Goal: Transaction & Acquisition: Purchase product/service

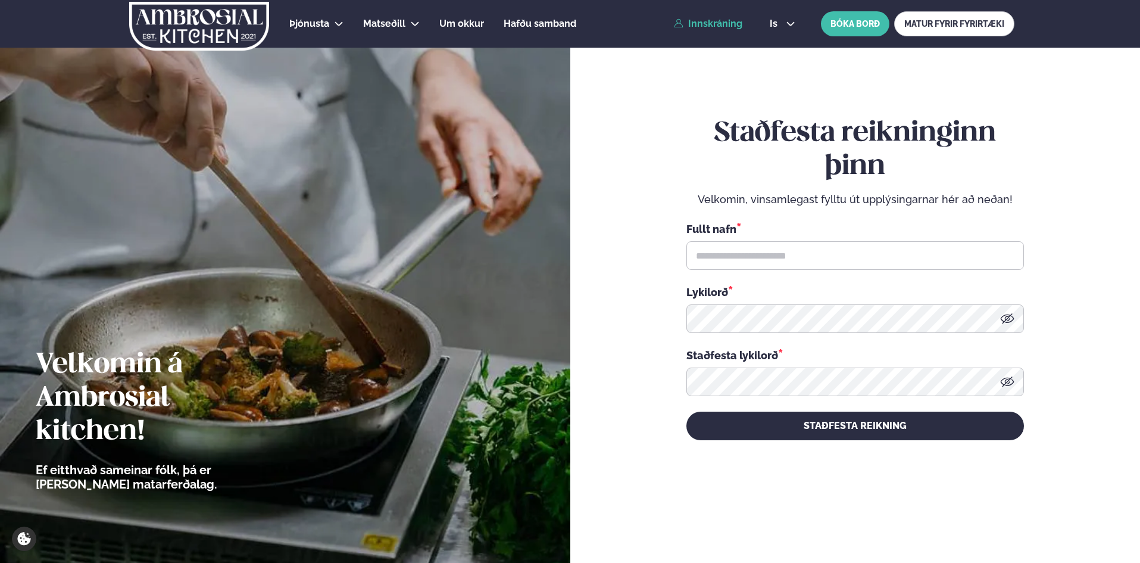
click at [726, 25] on link "Innskráning" at bounding box center [708, 23] width 68 height 11
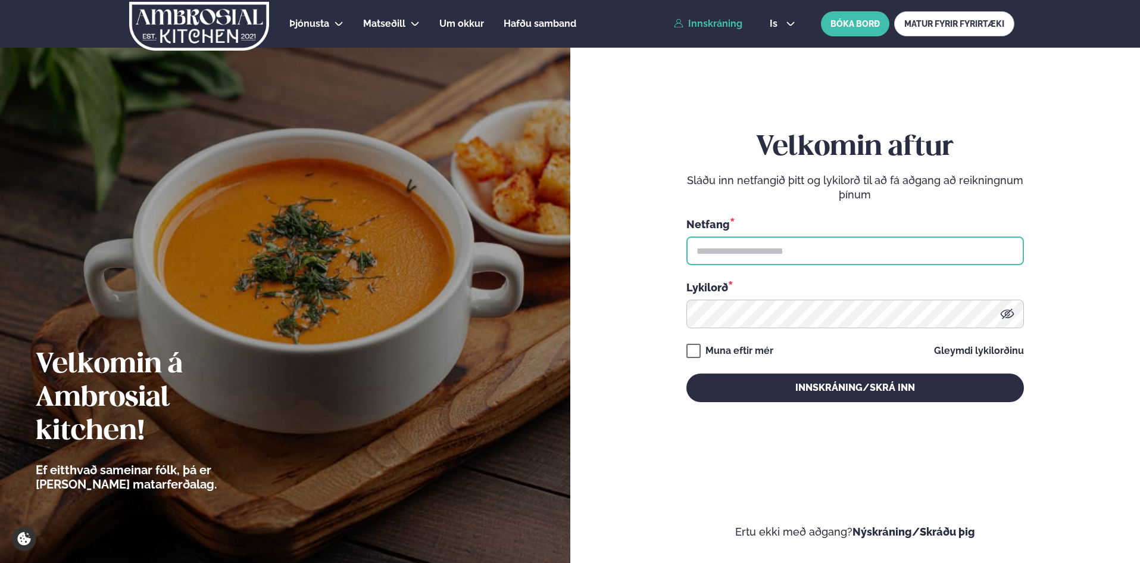
type input "**********"
click at [738, 253] on input "**********" at bounding box center [855, 250] width 338 height 29
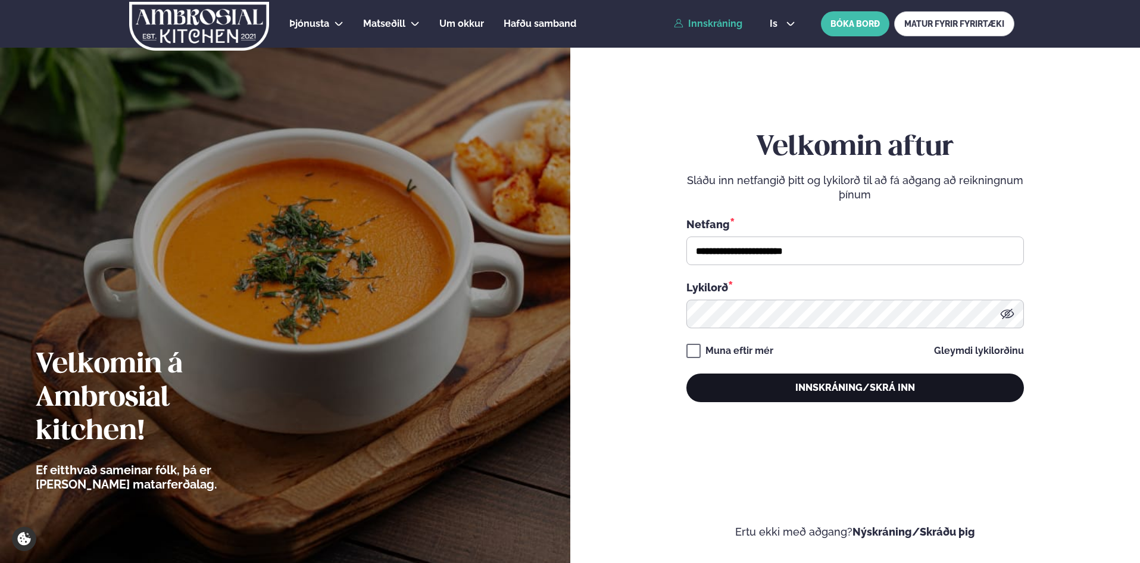
click at [807, 394] on button "Innskráning/Skrá inn" at bounding box center [855, 387] width 338 height 29
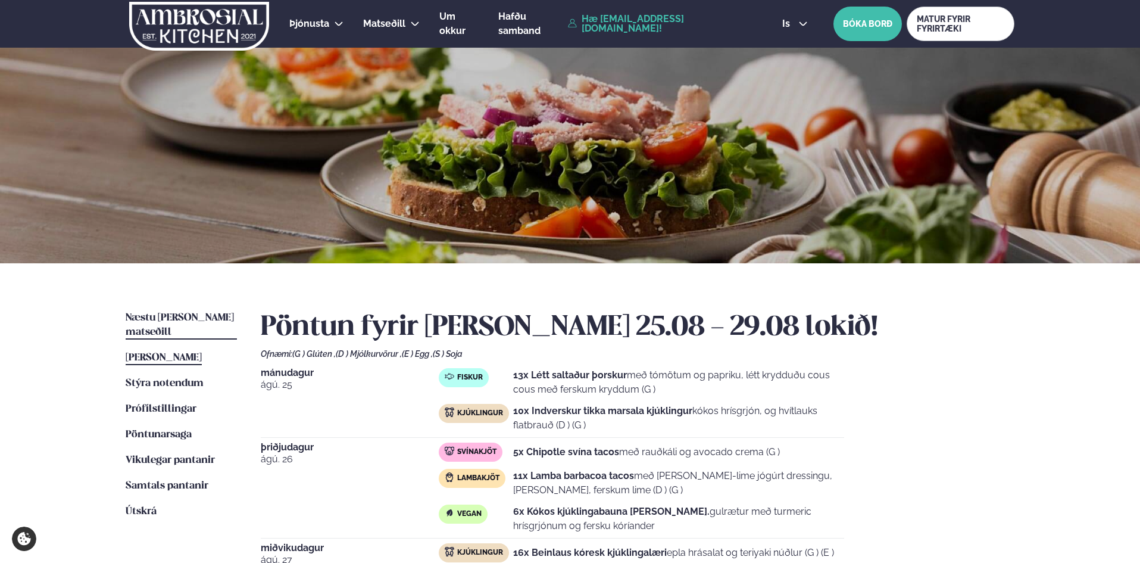
click at [151, 319] on span "Næstu [PERSON_NAME] matseðill" at bounding box center [180, 325] width 108 height 24
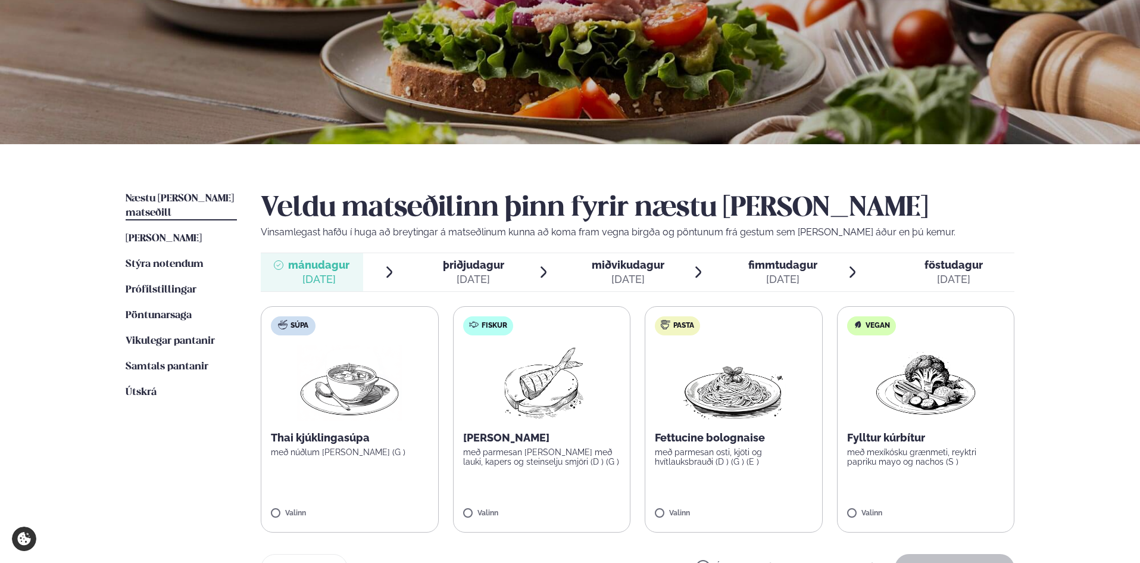
scroll to position [179, 0]
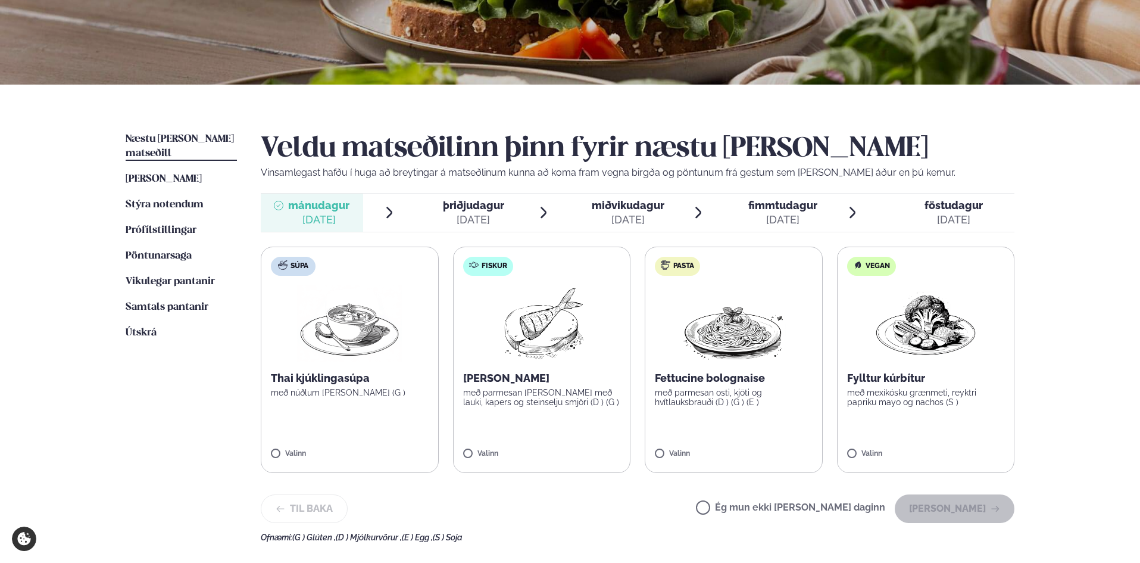
click at [576, 437] on label "Fiskur Ofnbakaður þorskur með parmesan [PERSON_NAME] með lauki, kapers og stein…" at bounding box center [542, 359] width 178 height 226
click at [585, 446] on div at bounding box center [576, 448] width 45 height 24
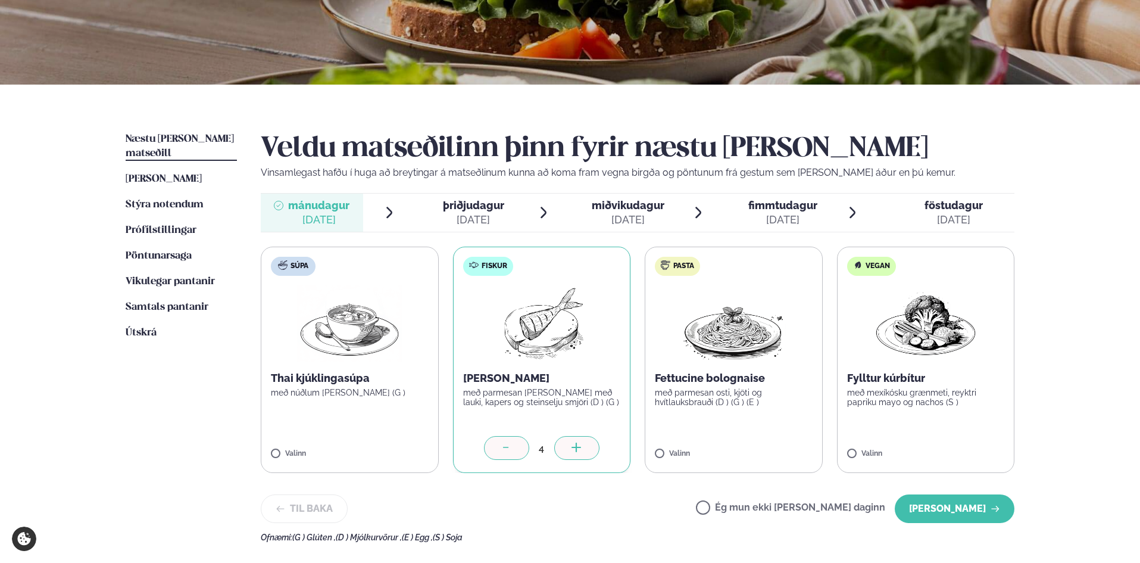
click at [585, 446] on div at bounding box center [576, 448] width 45 height 24
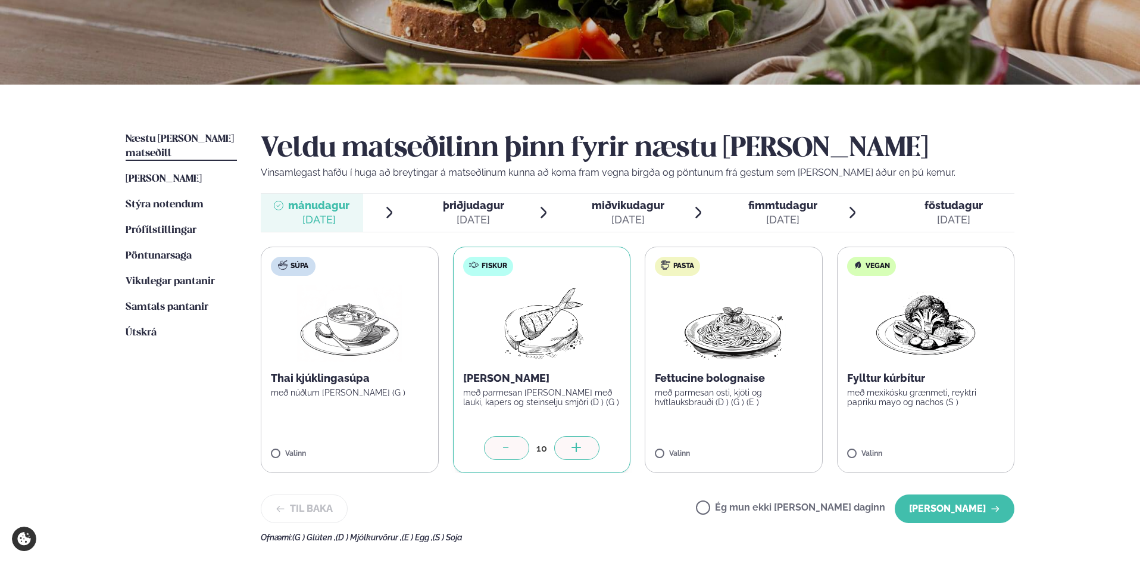
click at [585, 446] on div at bounding box center [576, 448] width 45 height 24
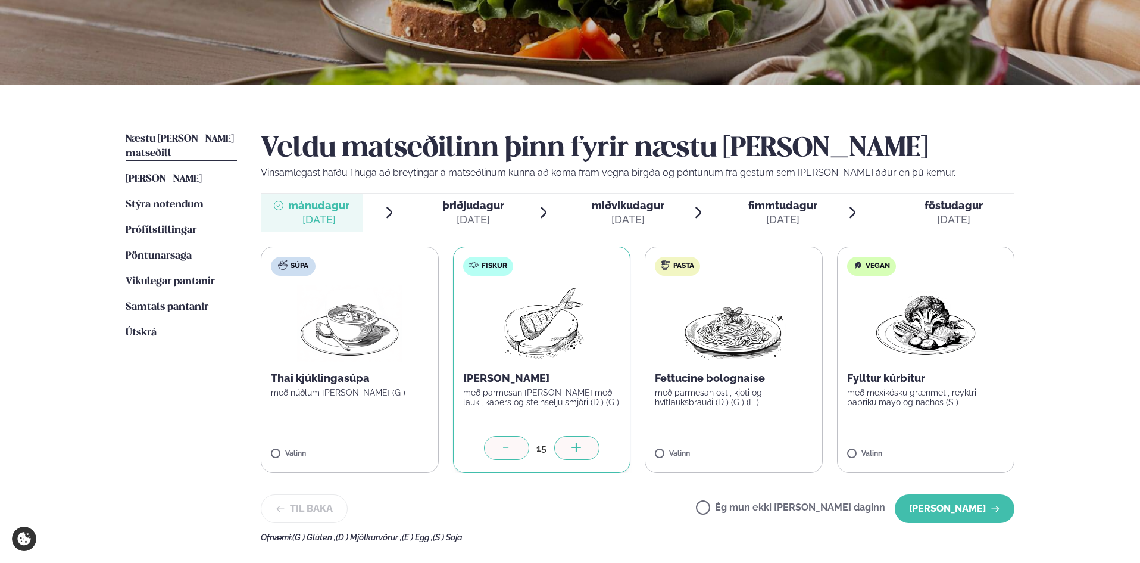
click at [585, 446] on div at bounding box center [576, 448] width 45 height 24
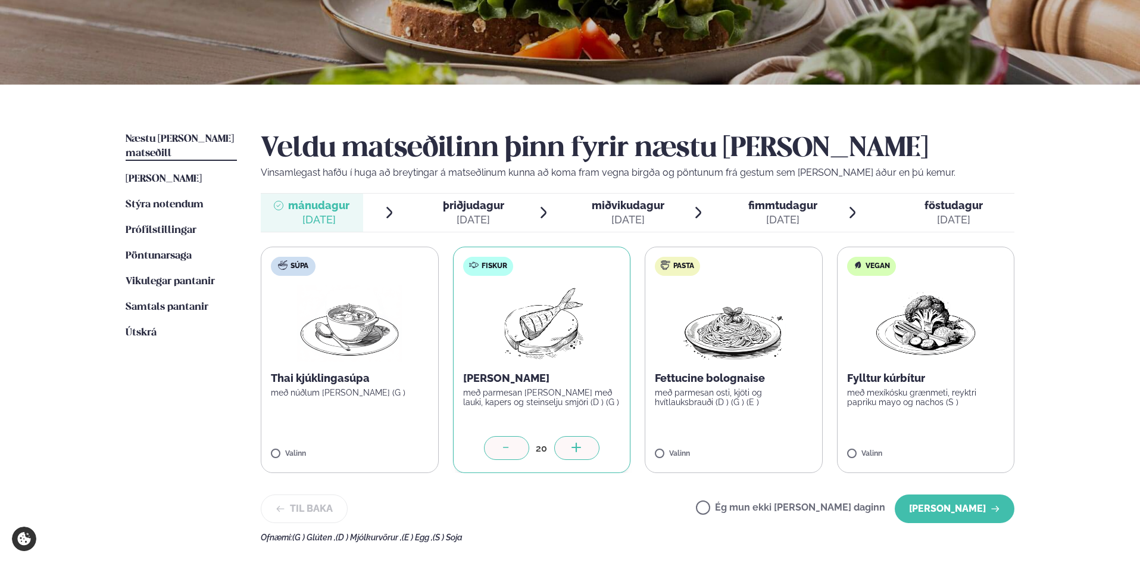
click at [585, 446] on div at bounding box center [576, 448] width 45 height 24
click at [766, 433] on label "Pasta Fettucine bolognaise með parmesan osti, kjöti og hvítlauksbrauði (D ) (G …" at bounding box center [734, 359] width 178 height 226
click at [733, 445] on label "Pasta Fettucine bolognaise með parmesan osti, kjöti og hvítlauksbrauði (D ) (G …" at bounding box center [734, 359] width 178 height 226
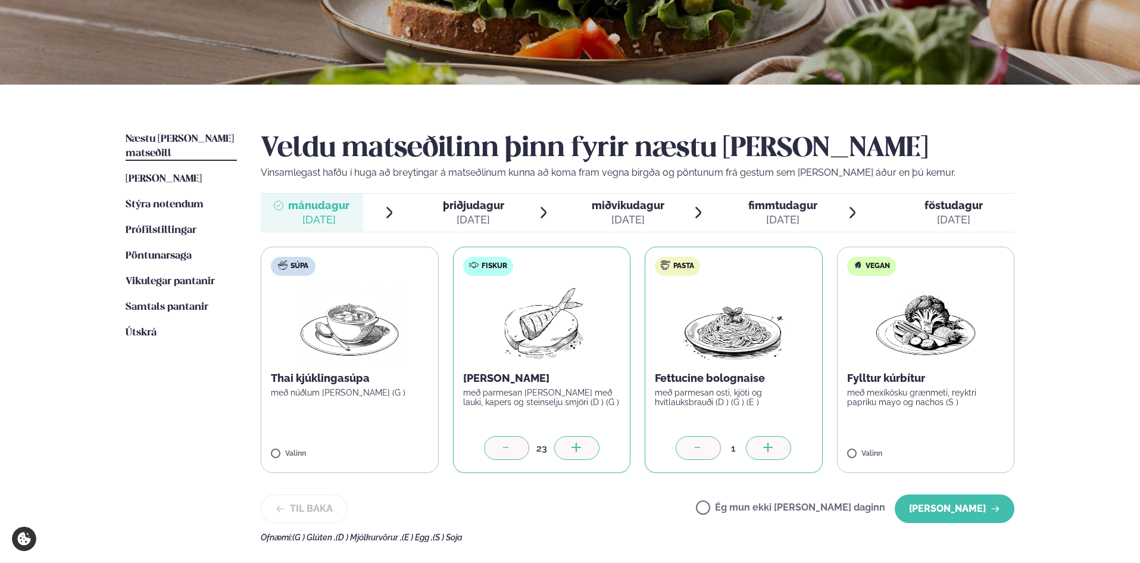
click at [779, 445] on div at bounding box center [768, 448] width 45 height 24
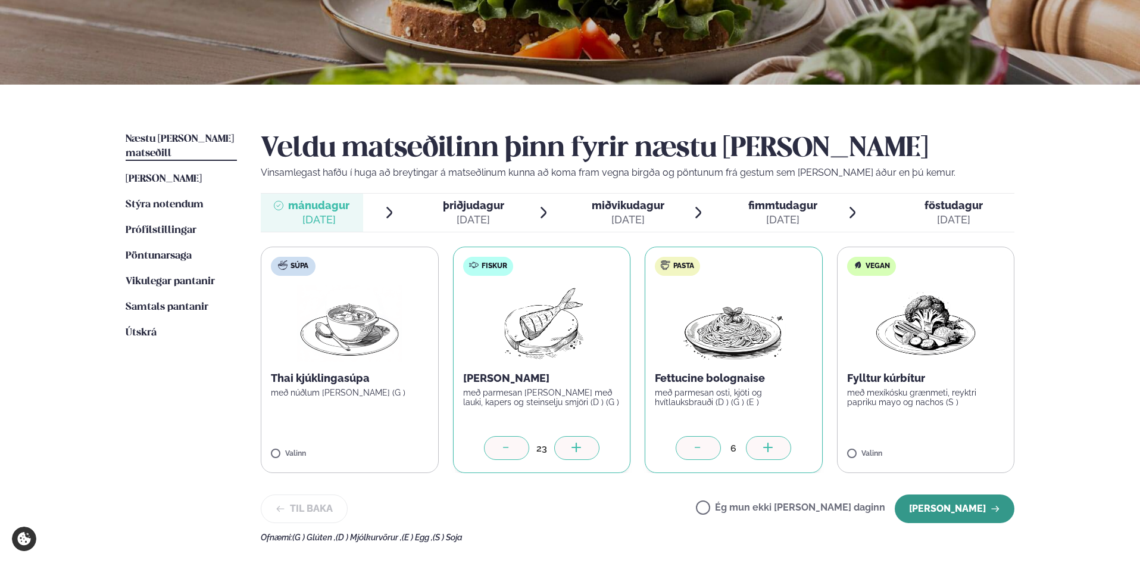
click at [950, 509] on button "[PERSON_NAME]" at bounding box center [955, 508] width 120 height 29
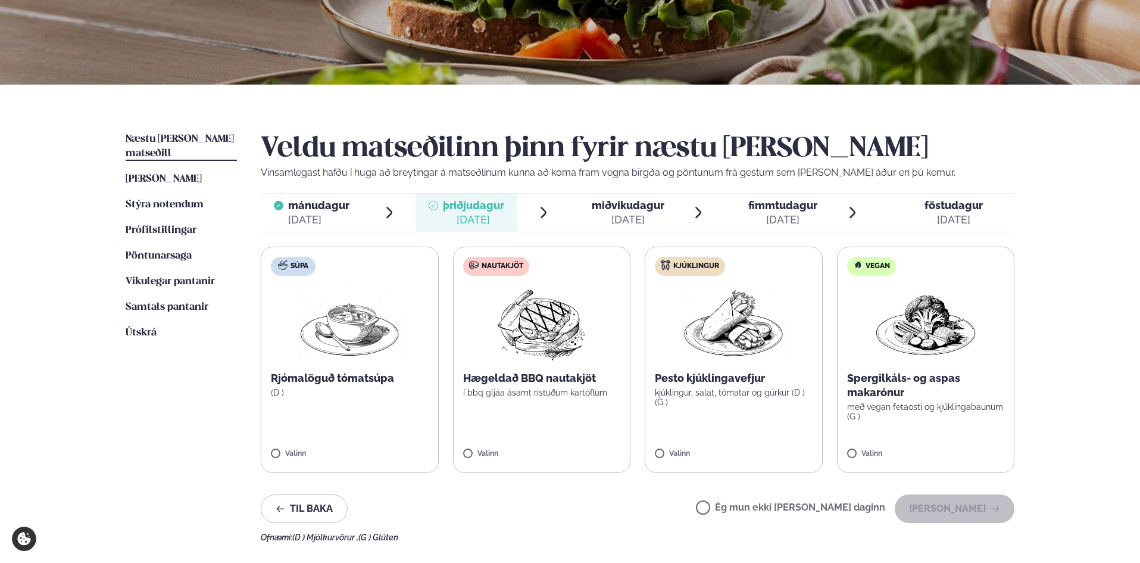
scroll to position [238, 0]
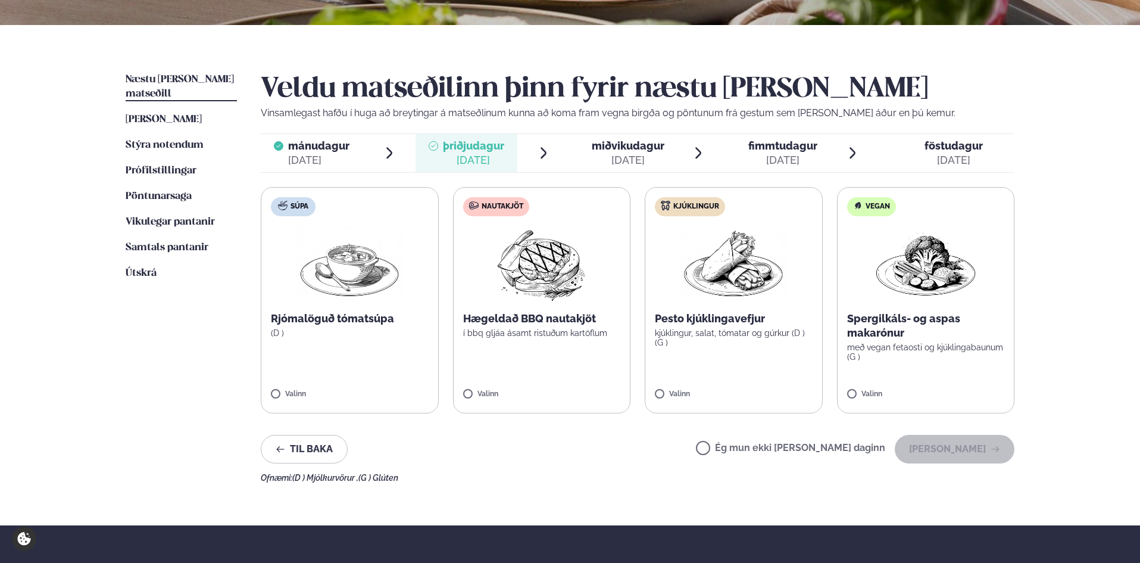
click at [579, 372] on label "Nautakjöt Hægeldað BBQ nautakjöt í bbq gljáa ásamt ristuðum kartöflum Valinn" at bounding box center [542, 300] width 178 height 226
click at [581, 391] on icon at bounding box center [577, 389] width 12 height 12
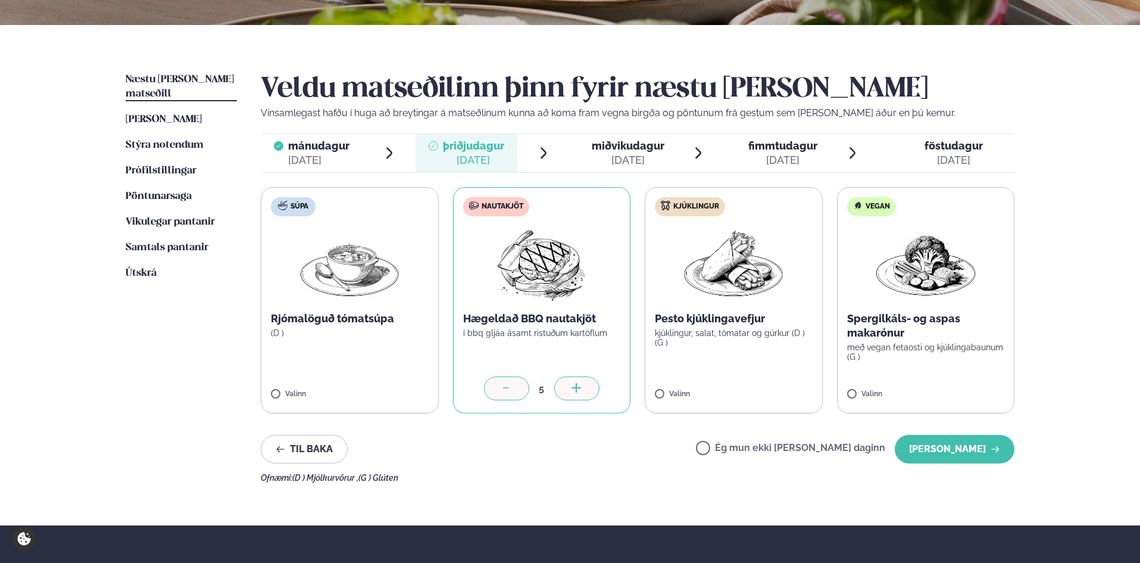
click at [581, 391] on icon at bounding box center [577, 389] width 12 height 12
click at [755, 389] on label "Kjúklingur Pesto kjúklingavefjur kjúklingur, salat, tómatar og gúrkur (D ) (G )…" at bounding box center [734, 300] width 178 height 226
click at [776, 389] on div at bounding box center [768, 388] width 45 height 24
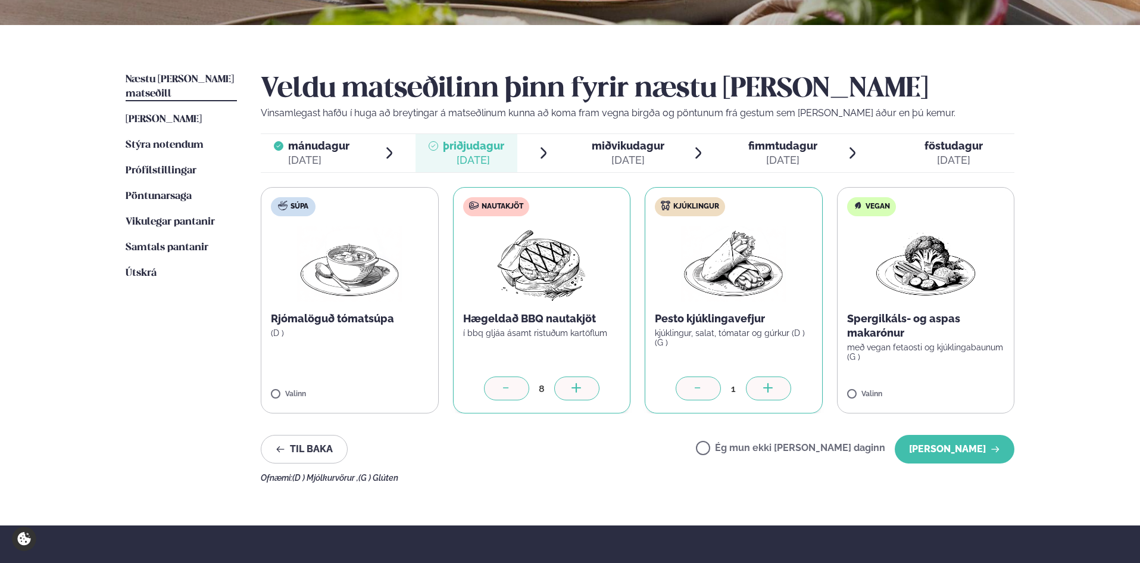
click at [776, 389] on div at bounding box center [768, 388] width 45 height 24
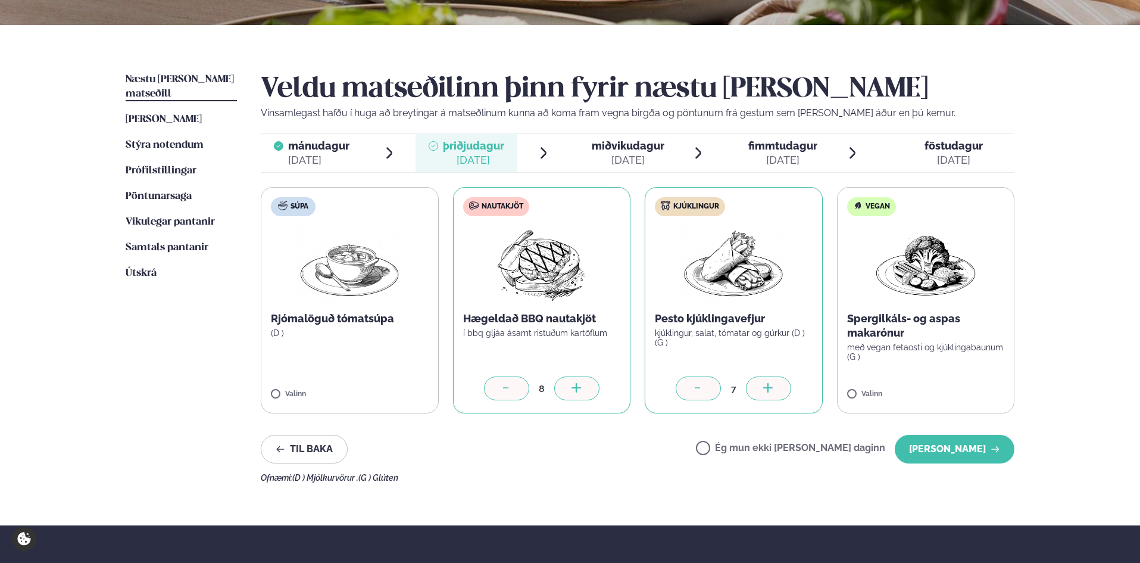
click at [776, 389] on div at bounding box center [768, 388] width 45 height 24
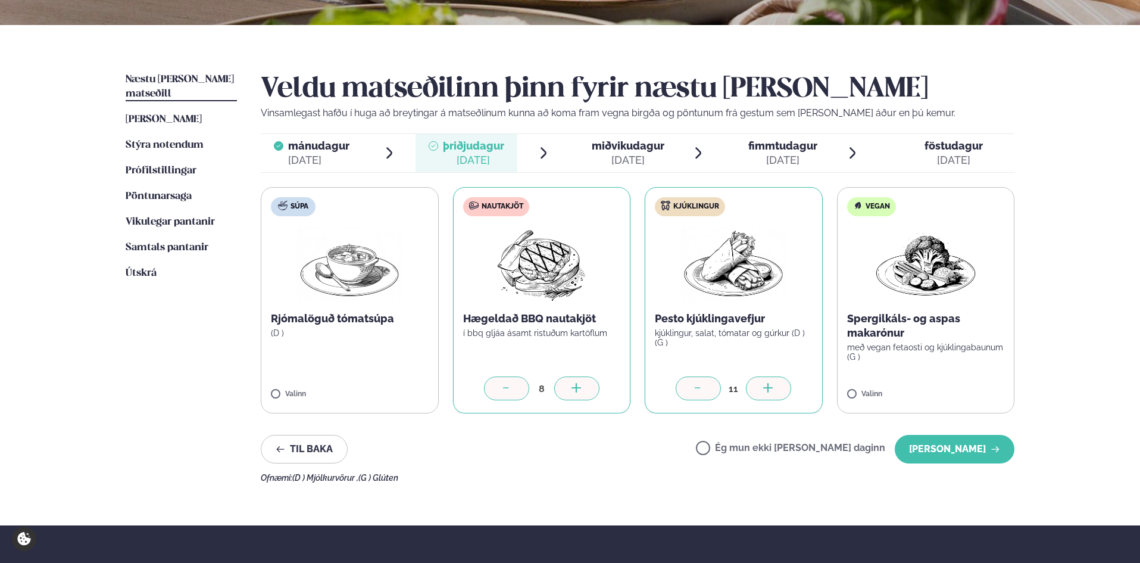
click at [776, 389] on div at bounding box center [768, 388] width 45 height 24
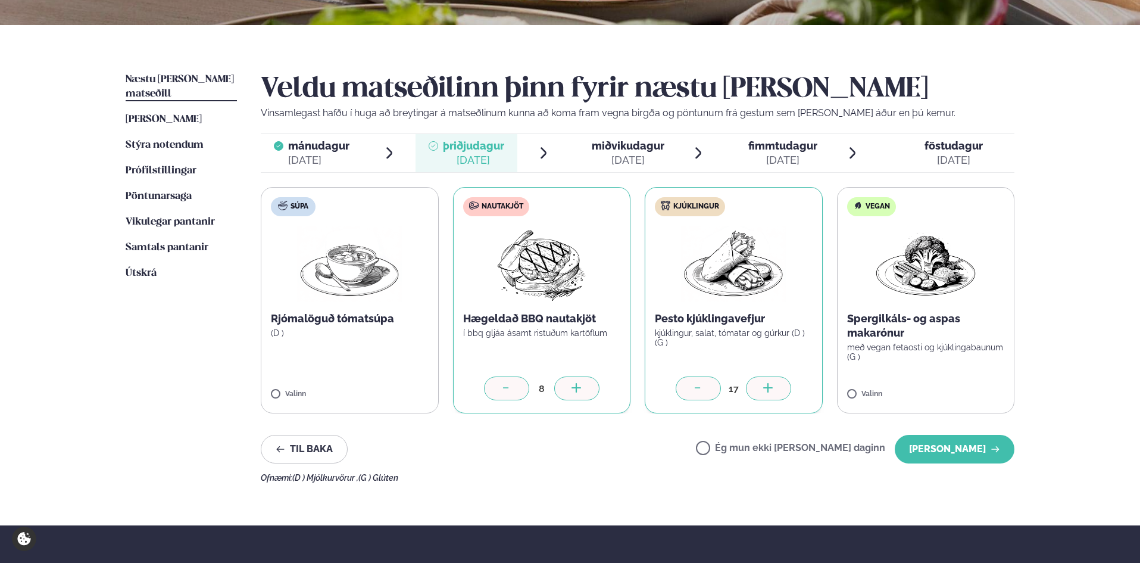
click at [941, 391] on div "Valinn" at bounding box center [926, 395] width 158 height 10
click at [958, 391] on icon at bounding box center [961, 389] width 12 height 12
click at [945, 448] on button "[PERSON_NAME]" at bounding box center [955, 449] width 120 height 29
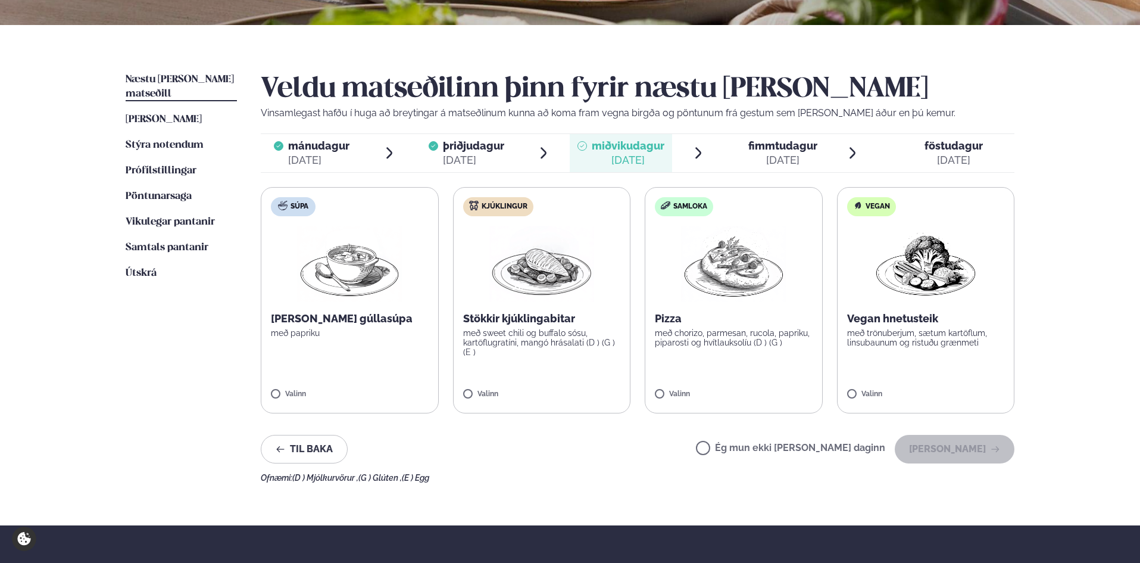
click at [592, 382] on label "Kjúklingur Stökkir kjúklingabitar með sweet chili og buffalo sósu, kartöflugrat…" at bounding box center [542, 300] width 178 height 226
click at [579, 385] on icon at bounding box center [577, 389] width 12 height 12
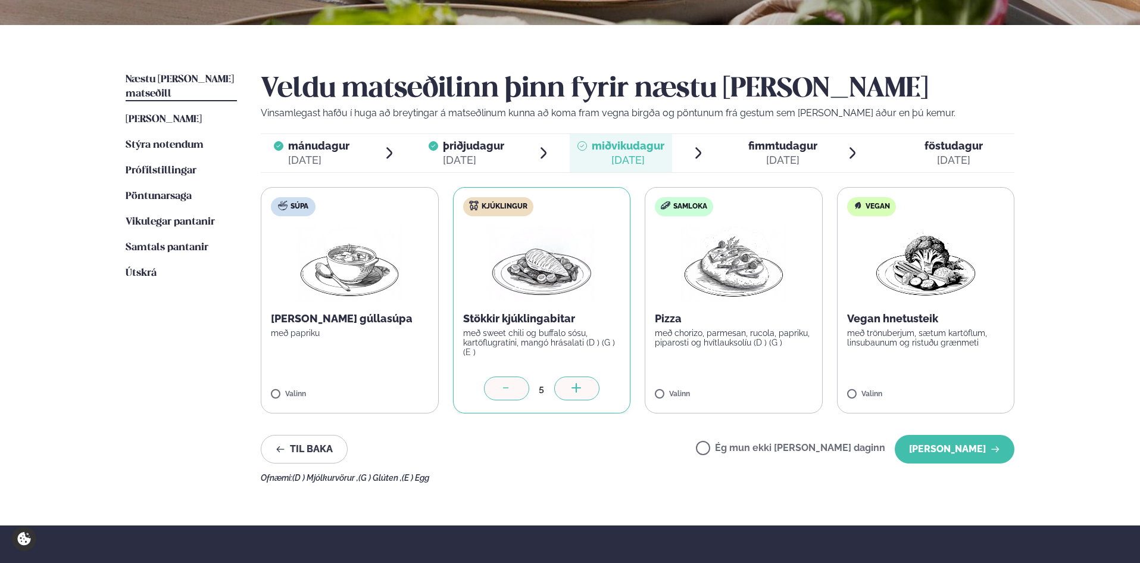
click at [579, 385] on icon at bounding box center [577, 389] width 12 height 12
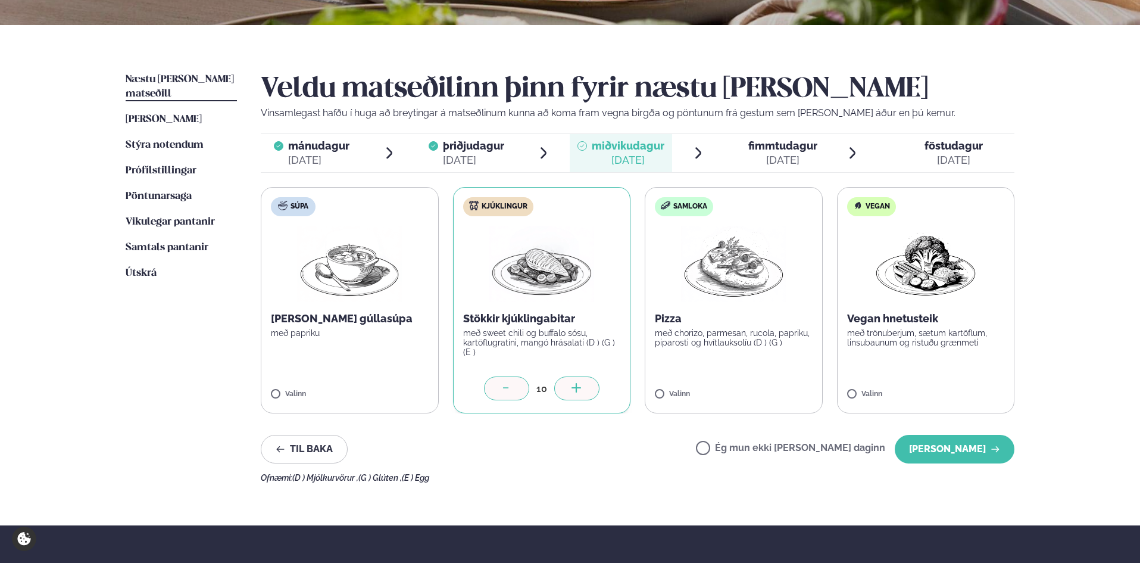
click at [769, 382] on label "Samloka Pizza með chorizo, parmesan, rucola, papriku, piparosti og hvítlauksolí…" at bounding box center [734, 300] width 178 height 226
click at [786, 389] on div at bounding box center [768, 388] width 45 height 24
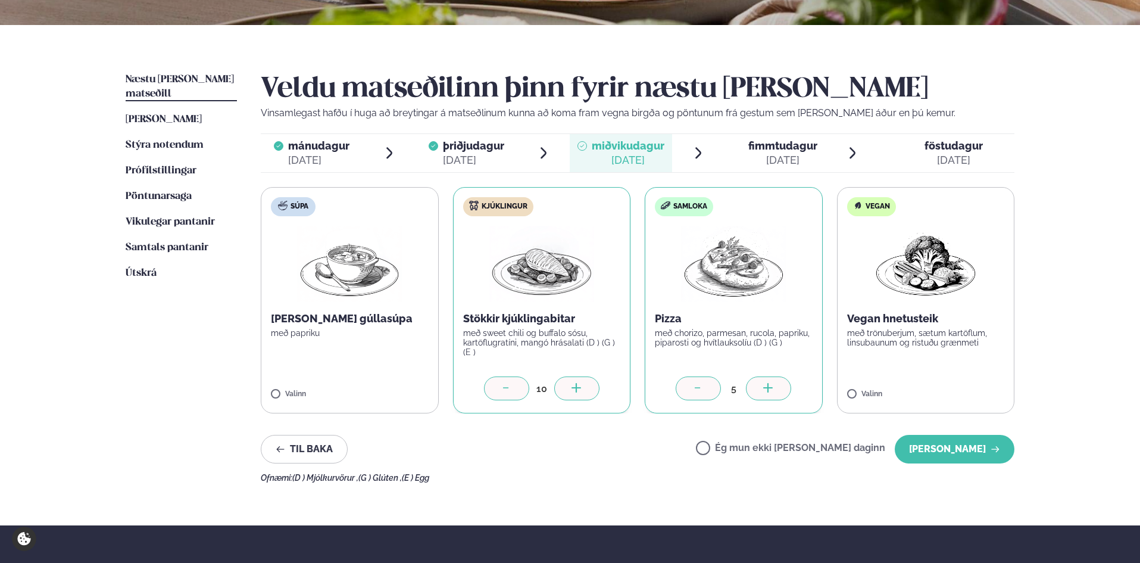
click at [786, 389] on div at bounding box center [768, 388] width 45 height 24
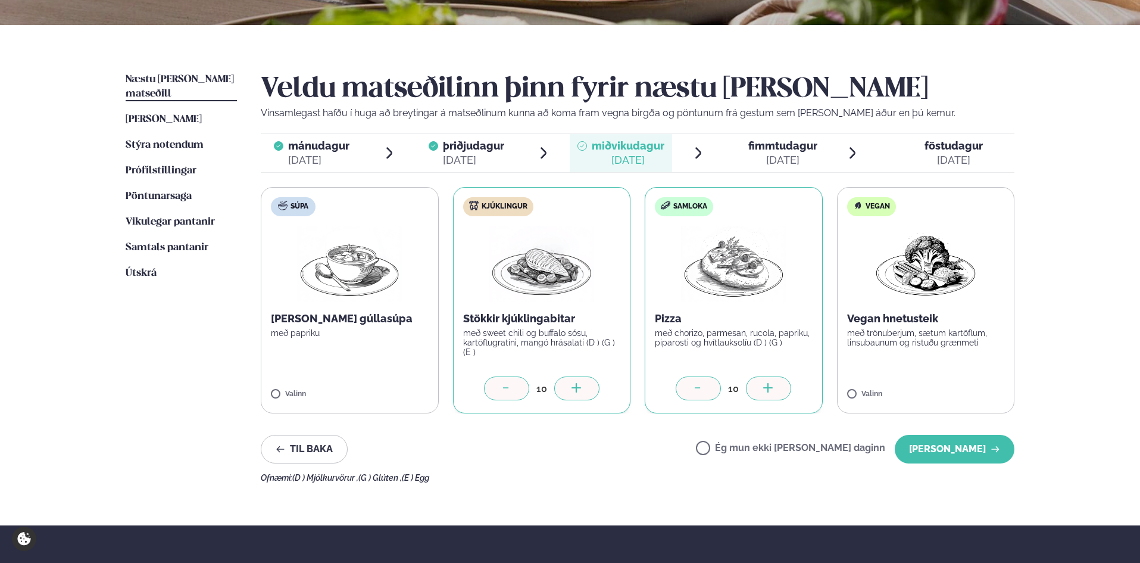
click at [954, 385] on label "Vegan Vegan hnetusteik með trönuberjum, sætum kartöflum, linsubaunum og ristuðu…" at bounding box center [926, 300] width 178 height 226
click at [960, 374] on label "Vegan Vegan hnetusteik með trönuberjum, sætum kartöflum, linsubaunum og ristuðu…" at bounding box center [926, 300] width 178 height 226
click at [879, 371] on label "Vegan Vegan hnetusteik með trönuberjum, sætum kartöflum, linsubaunum og ristuðu…" at bounding box center [926, 300] width 178 height 226
click at [973, 389] on div at bounding box center [960, 388] width 45 height 24
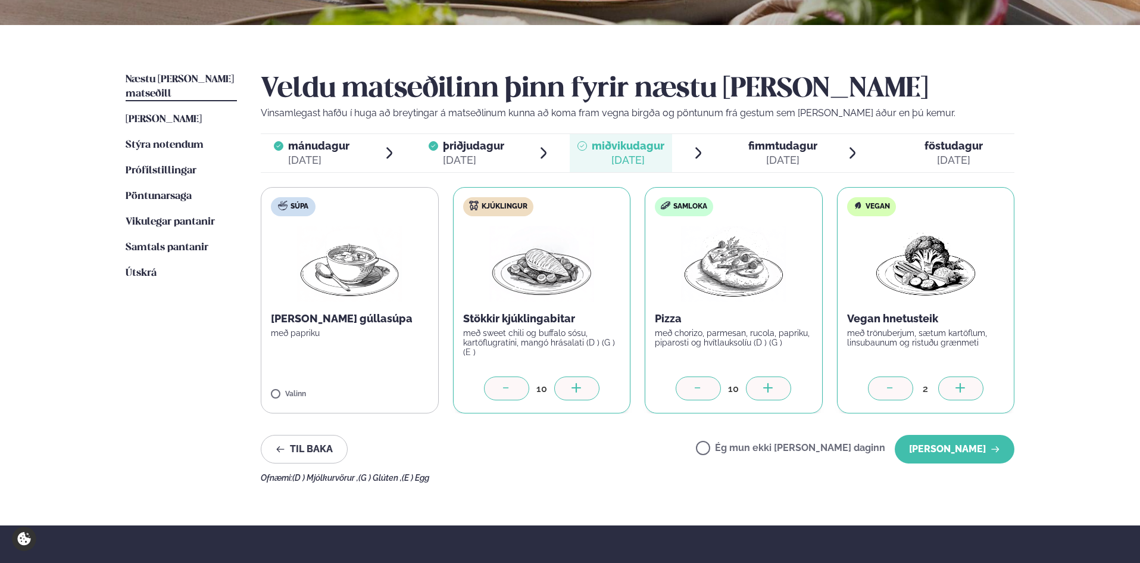
click at [973, 389] on div at bounding box center [960, 388] width 45 height 24
click at [953, 445] on button "[PERSON_NAME]" at bounding box center [955, 449] width 120 height 29
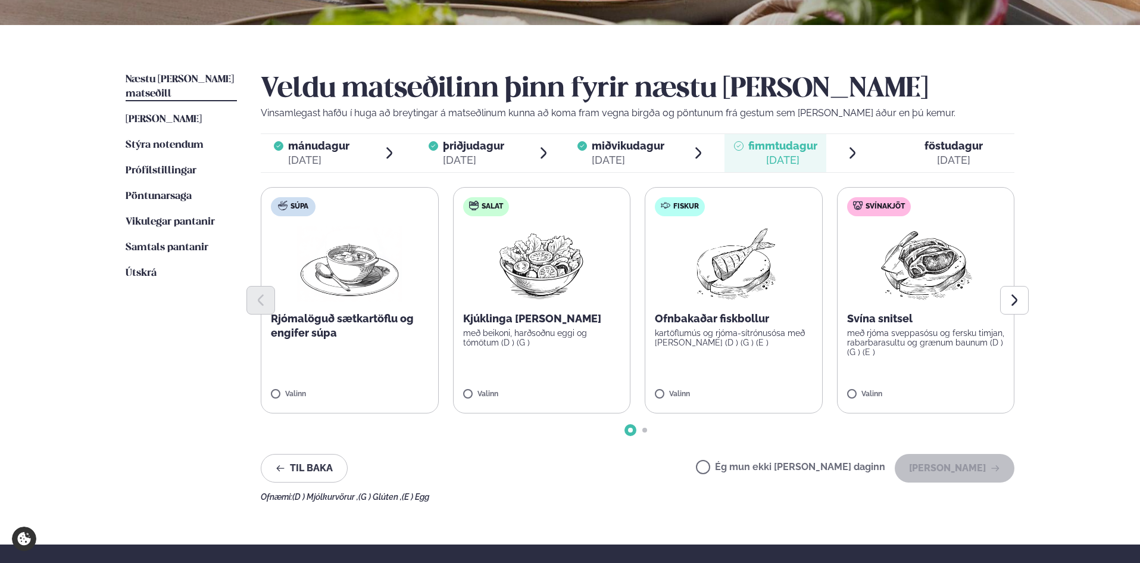
click at [574, 369] on label "Salat Kjúklinga [PERSON_NAME] með beikoni, harðsoðnu eggi og tómötum (D ) (G ) …" at bounding box center [542, 300] width 178 height 226
click at [582, 387] on icon at bounding box center [577, 389] width 12 height 12
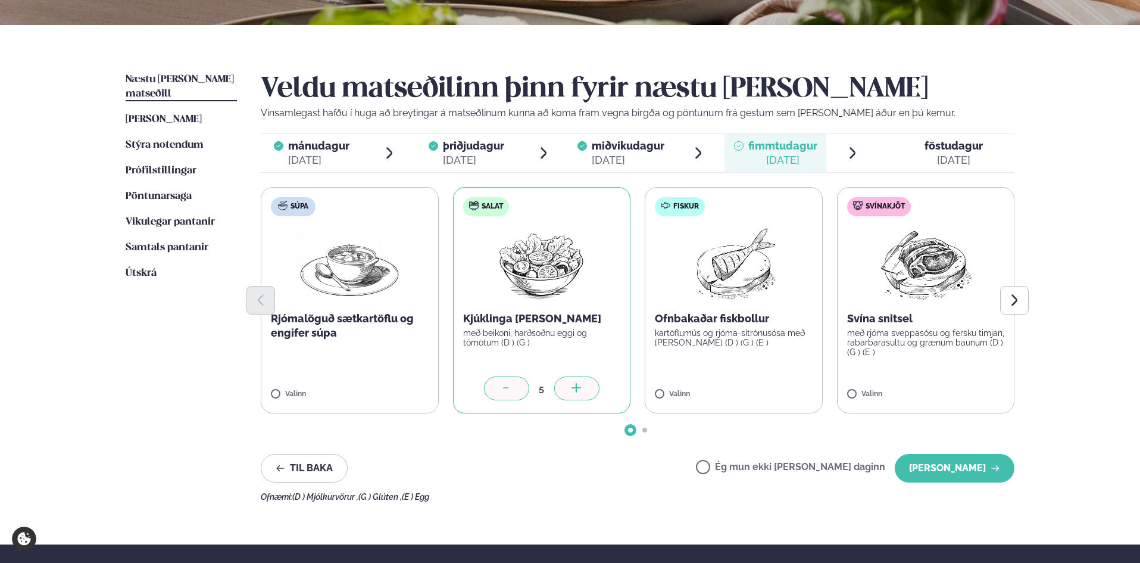
click at [582, 387] on icon at bounding box center [577, 389] width 12 height 12
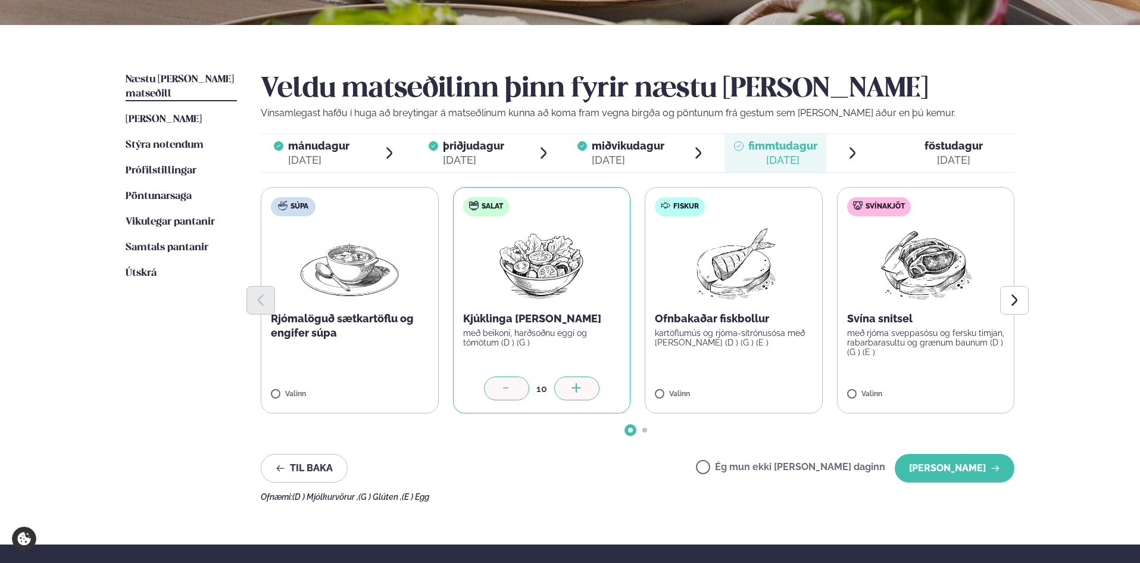
click at [582, 387] on icon at bounding box center [577, 389] width 12 height 12
click at [785, 386] on label "Fiskur Ofnbakaðar fiskbollur kartöflumús og rjóma-sítrónusósa með [PERSON_NAME]…" at bounding box center [734, 300] width 178 height 226
click at [776, 389] on div at bounding box center [768, 388] width 45 height 24
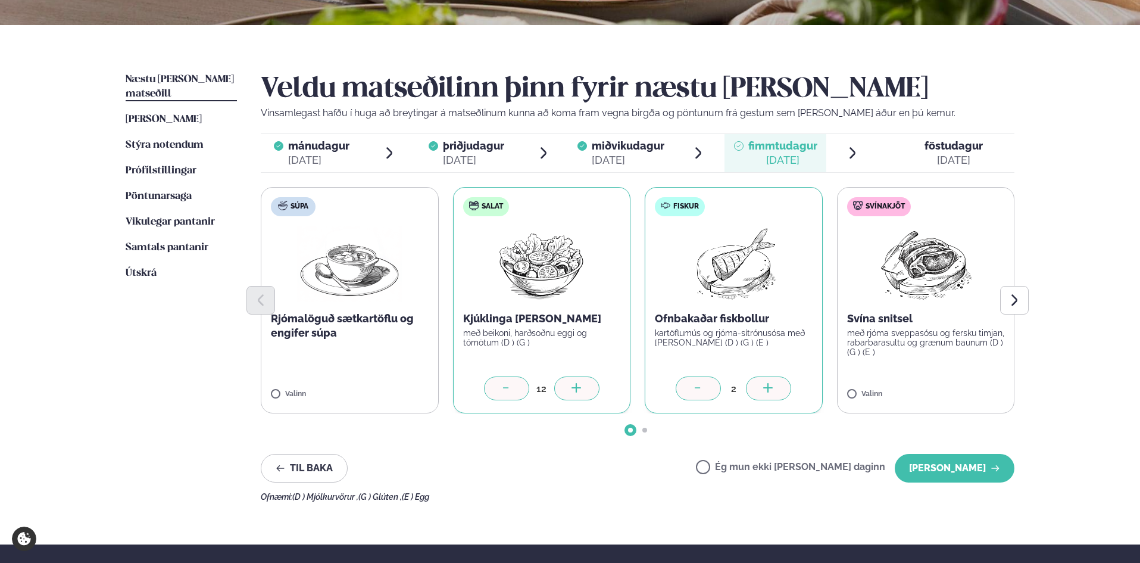
click at [776, 389] on div at bounding box center [768, 388] width 45 height 24
click at [700, 387] on icon at bounding box center [698, 389] width 12 height 12
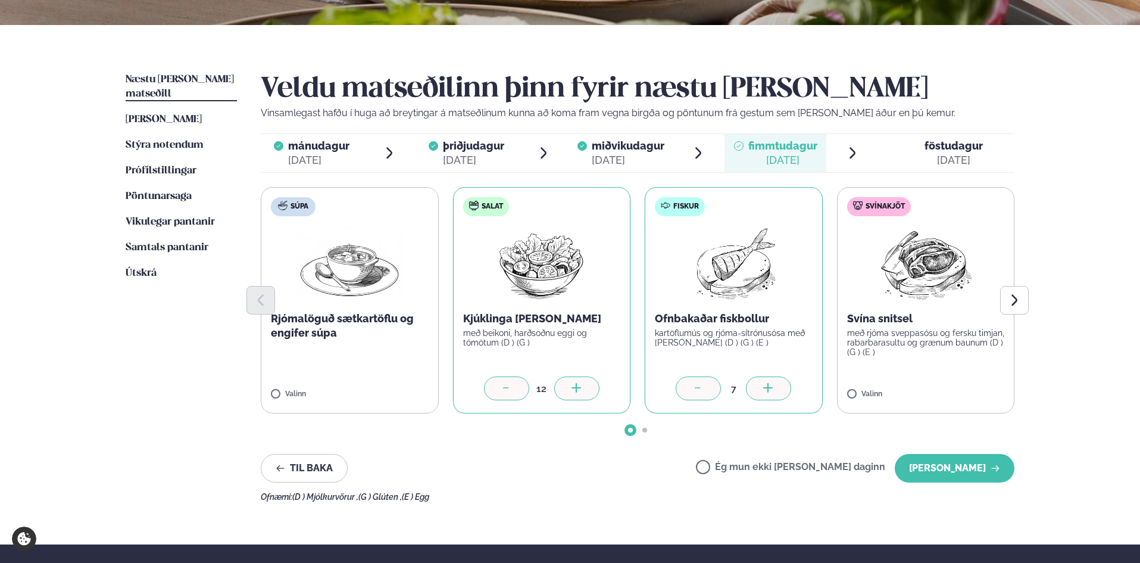
click at [700, 387] on icon at bounding box center [698, 389] width 12 height 12
click at [764, 383] on icon at bounding box center [769, 389] width 12 height 12
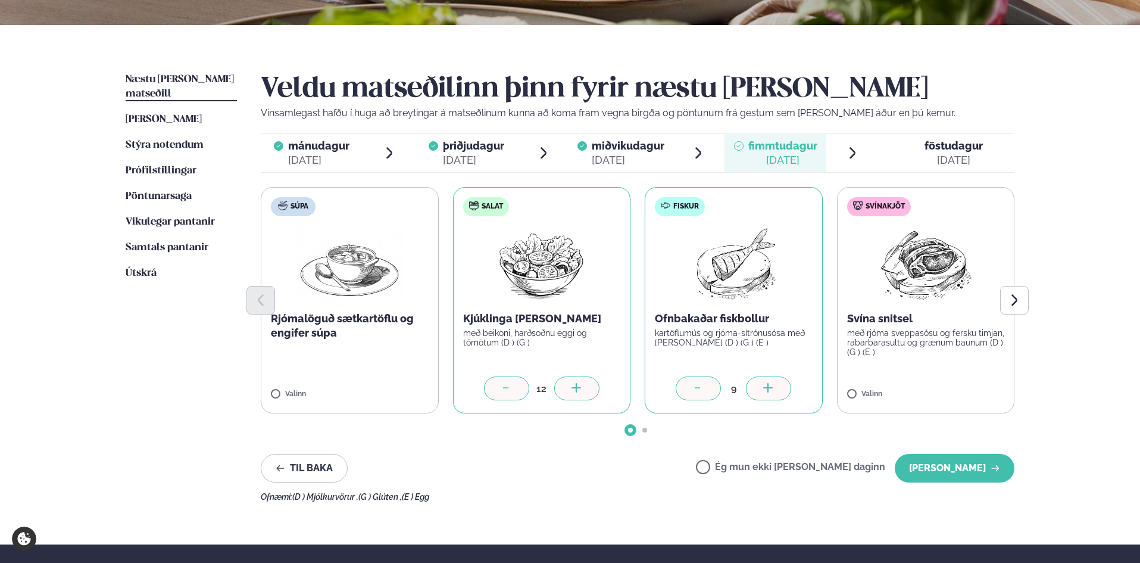
click at [977, 379] on label "Svínakjöt Svína snitsel með rjóma sveppasósu og fersku timjan, rabarbarasultu o…" at bounding box center [926, 300] width 178 height 226
click at [957, 387] on icon at bounding box center [961, 389] width 12 height 12
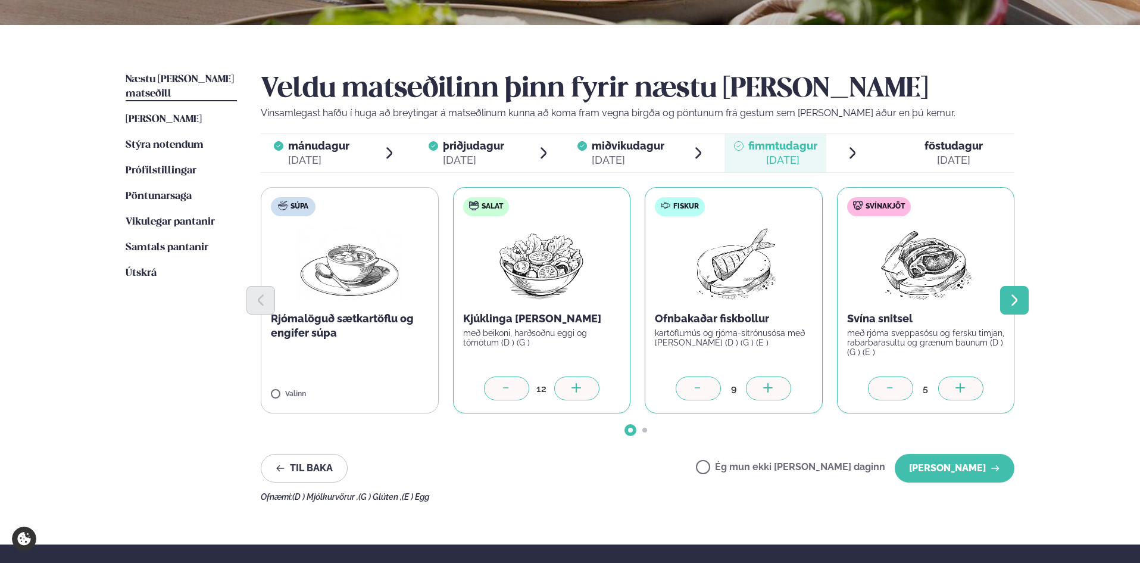
click at [1013, 299] on icon "Next slide" at bounding box center [1014, 300] width 14 height 14
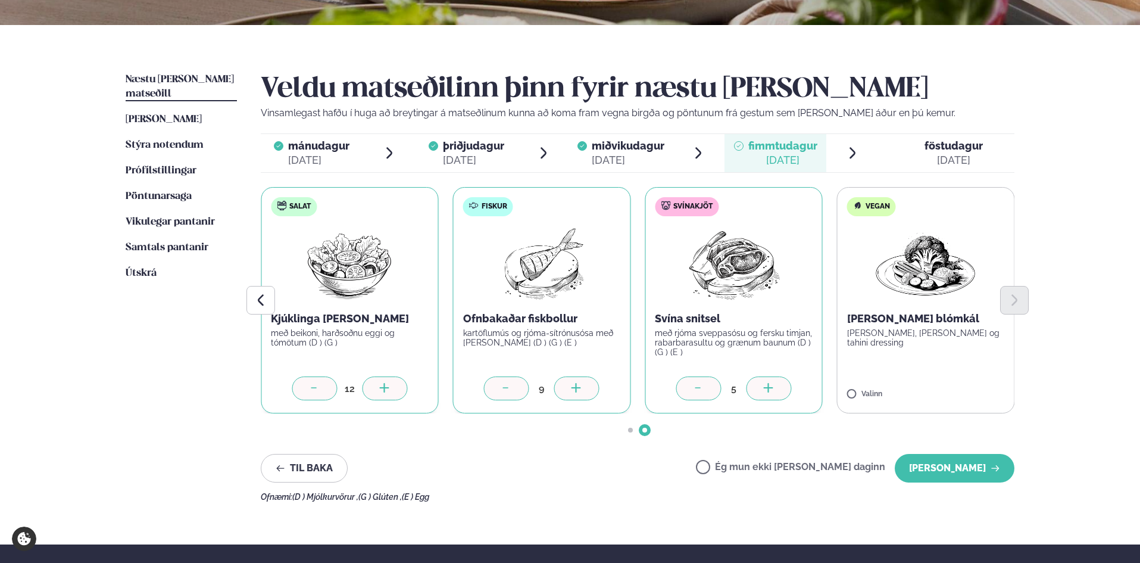
click at [951, 373] on label "Vegan [PERSON_NAME] blómkál bakaður eggaldin, rucola og tahini dressing Valinn" at bounding box center [926, 300] width 178 height 226
click at [956, 383] on icon at bounding box center [961, 389] width 12 height 12
click at [961, 463] on button "[PERSON_NAME]" at bounding box center [955, 468] width 120 height 29
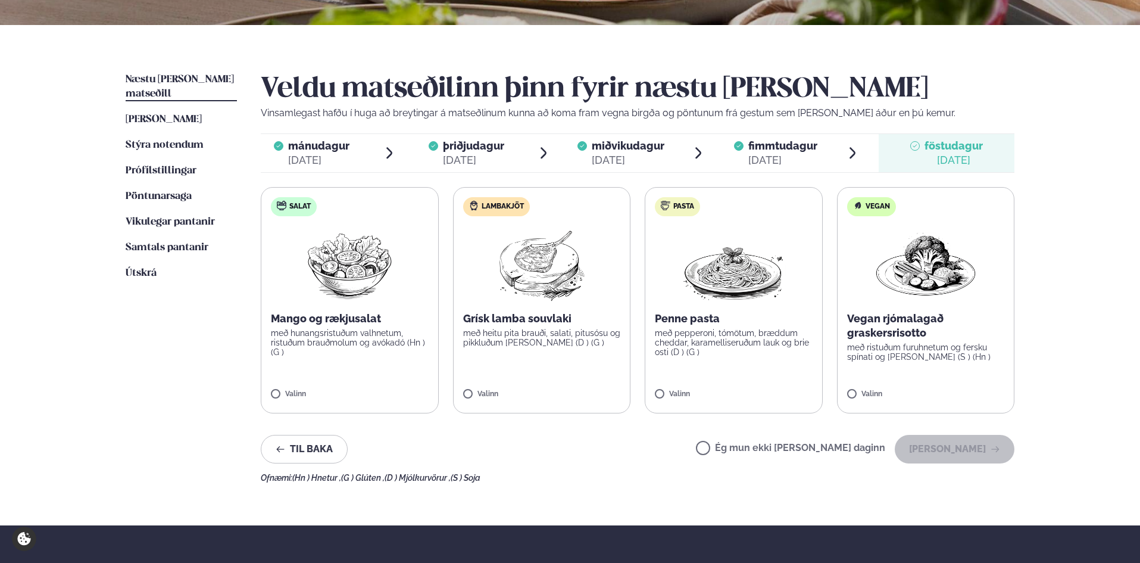
click at [573, 375] on label "Lambakjöt Grísk lamba souvlaki með heitu pita brauði, salati, pitusósu og pikkl…" at bounding box center [542, 300] width 178 height 226
click at [402, 374] on label "Salat Mango og rækjusalat með hunangsristuðum valhnetum, ristuðum brauðmolum og…" at bounding box center [350, 300] width 178 height 226
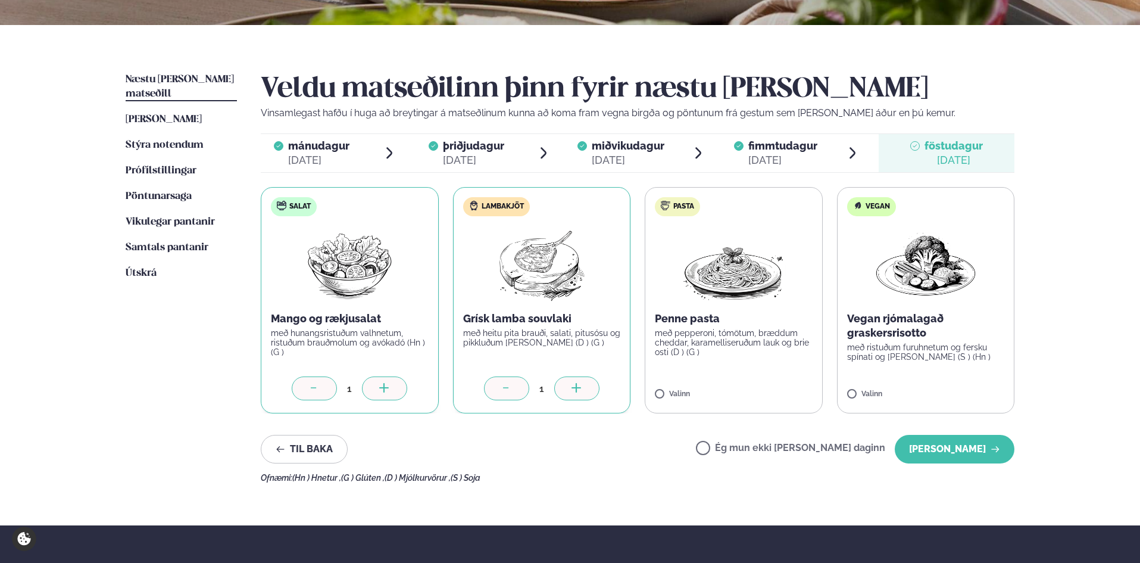
click at [388, 385] on icon at bounding box center [385, 389] width 12 height 12
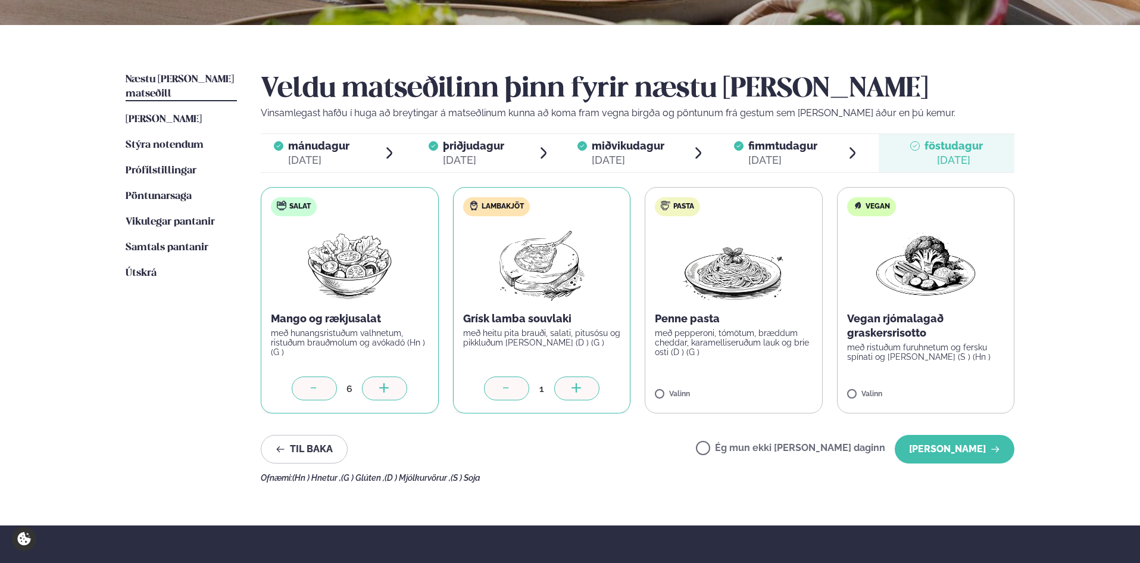
click at [388, 385] on icon at bounding box center [385, 389] width 12 height 12
click at [581, 388] on icon at bounding box center [577, 389] width 12 height 12
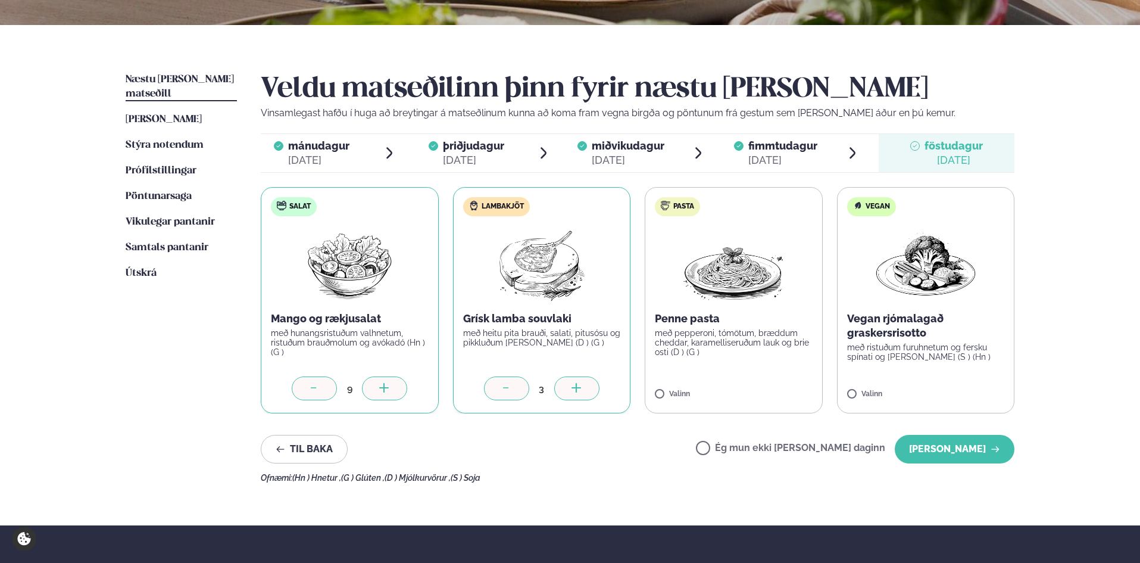
click at [581, 388] on icon at bounding box center [577, 389] width 12 height 12
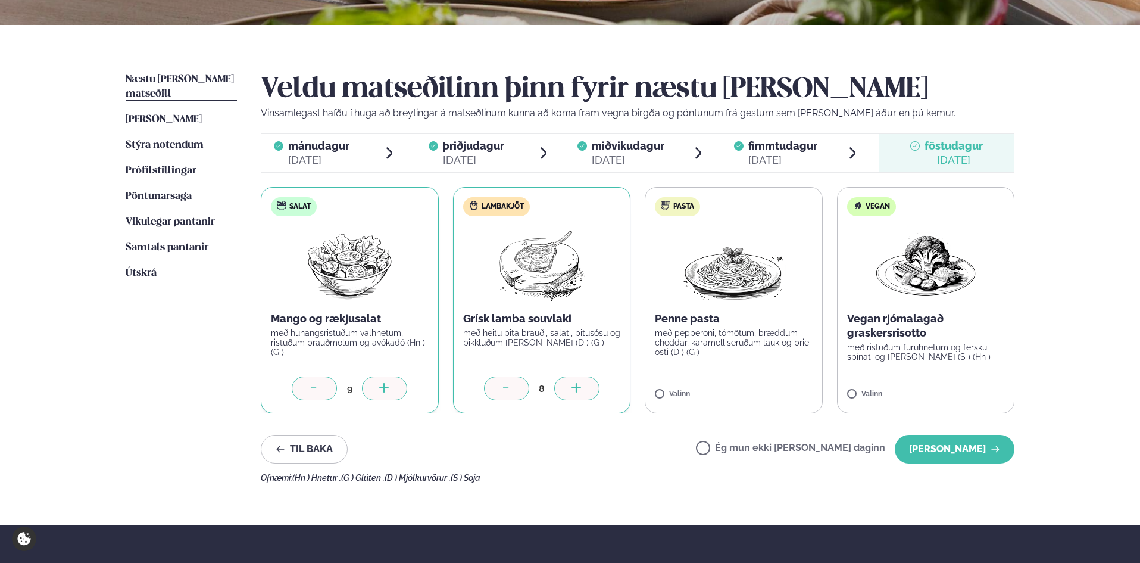
click at [581, 388] on icon at bounding box center [577, 389] width 12 height 12
click at [764, 386] on label "Pasta Penne pasta með pepperoni, tómötum, bræddum cheddar, karamelliseruðum lau…" at bounding box center [734, 300] width 178 height 226
click at [773, 385] on icon at bounding box center [769, 389] width 12 height 12
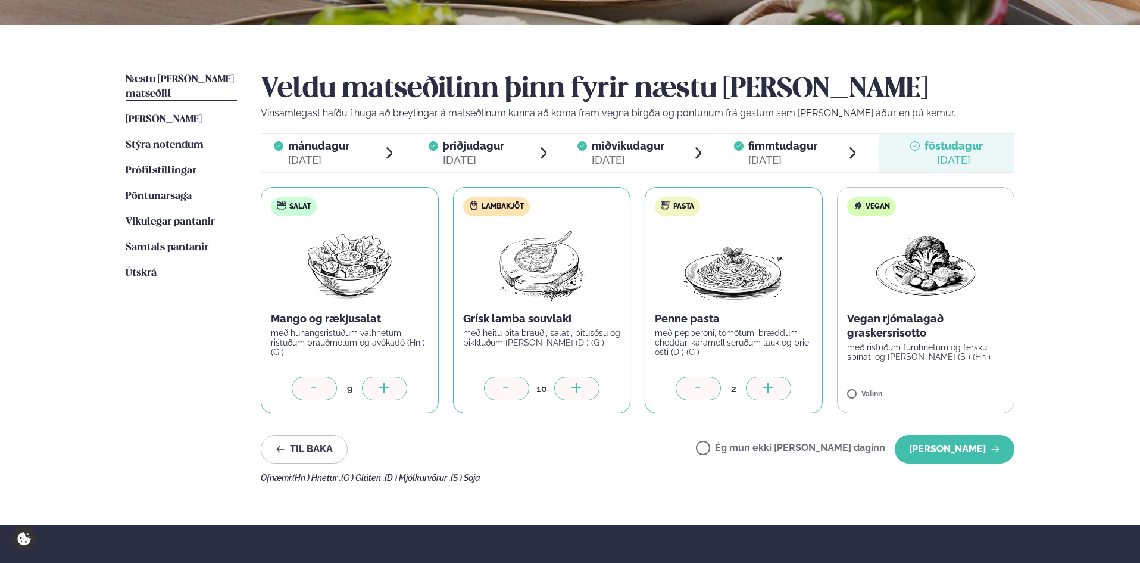
click at [773, 385] on icon at bounding box center [769, 389] width 12 height 12
click at [963, 452] on button "[PERSON_NAME]" at bounding box center [955, 449] width 120 height 29
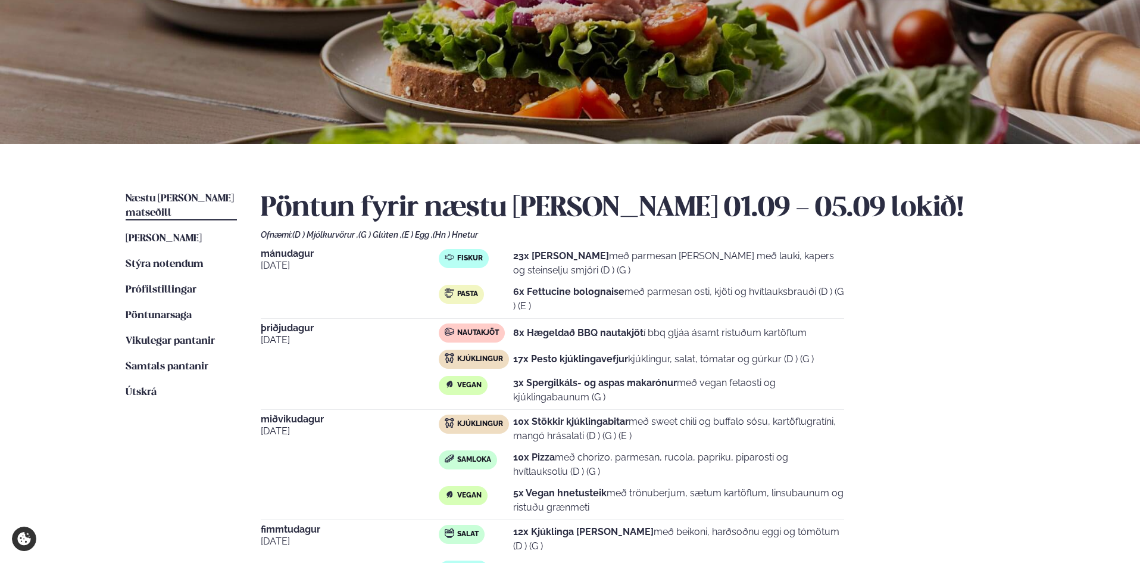
scroll to position [0, 0]
